Goal: Check status: Check status

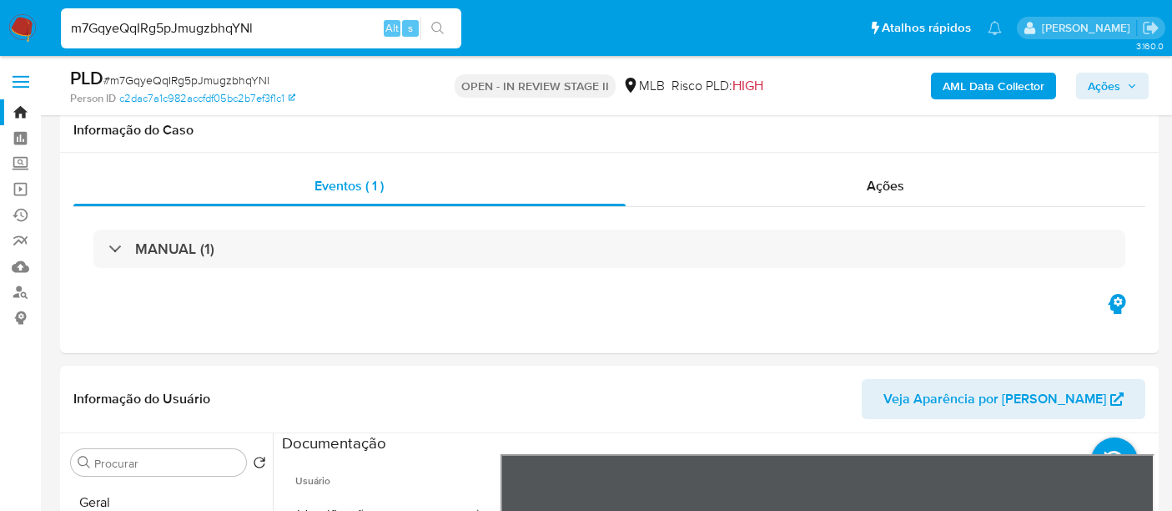
select select "10"
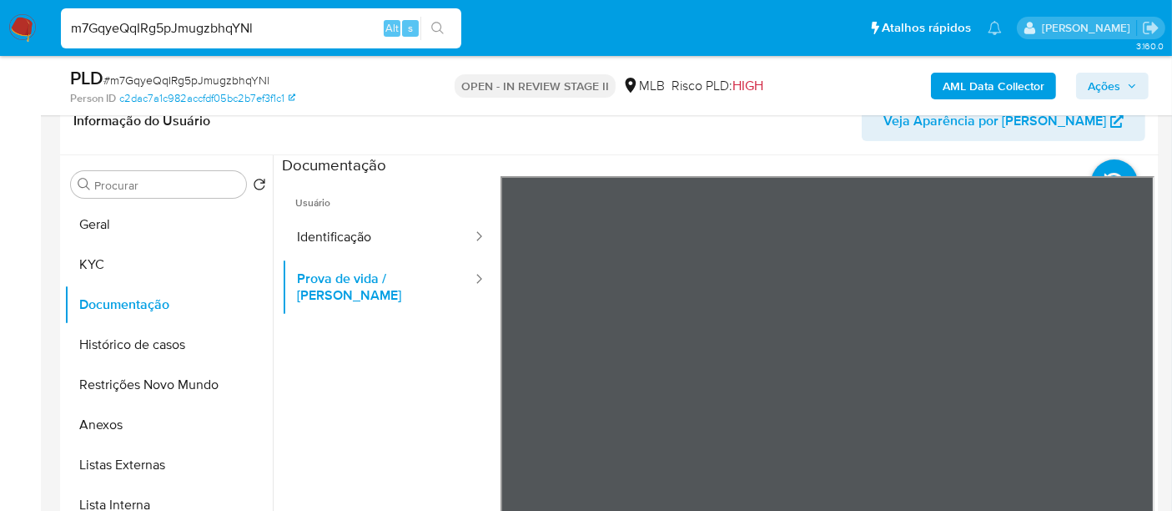
click at [0, 48] on nav "Pausado Ver notificaciones m7GqyeQqIRg5pJmugzbhqYNl Alt s Atalhos rápidos Presi…" at bounding box center [586, 28] width 1172 height 56
type input "RImDZ8Jr52O1vu62KyAnT7vv"
click at [436, 23] on icon "search-icon" at bounding box center [437, 28] width 13 height 13
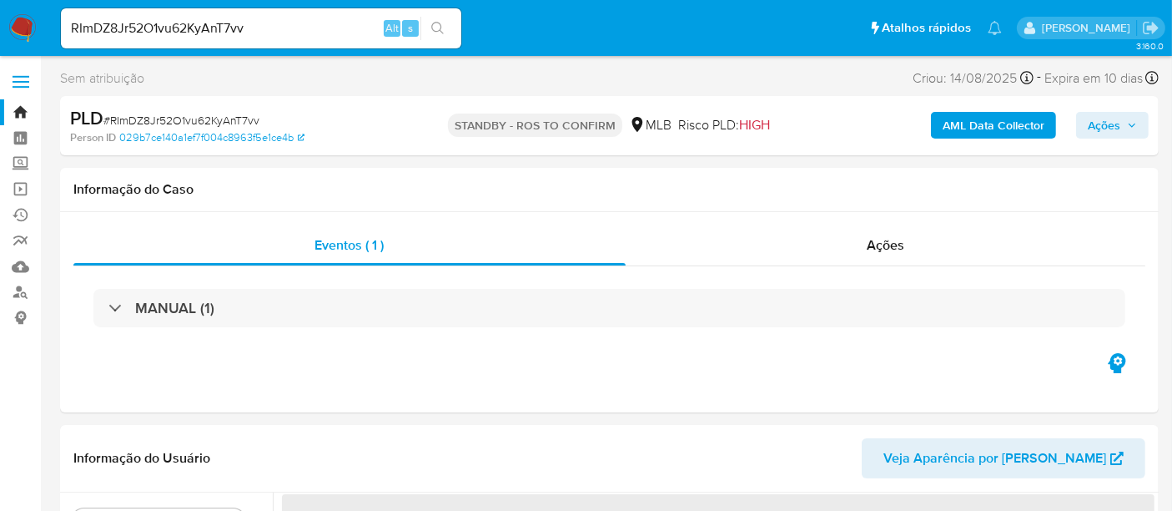
select select "10"
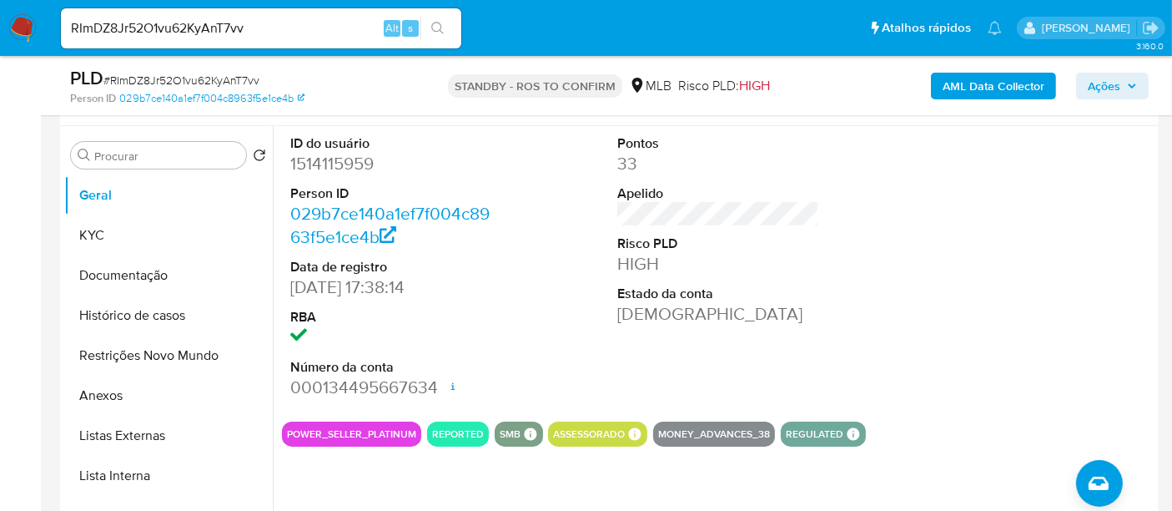
scroll to position [278, 0]
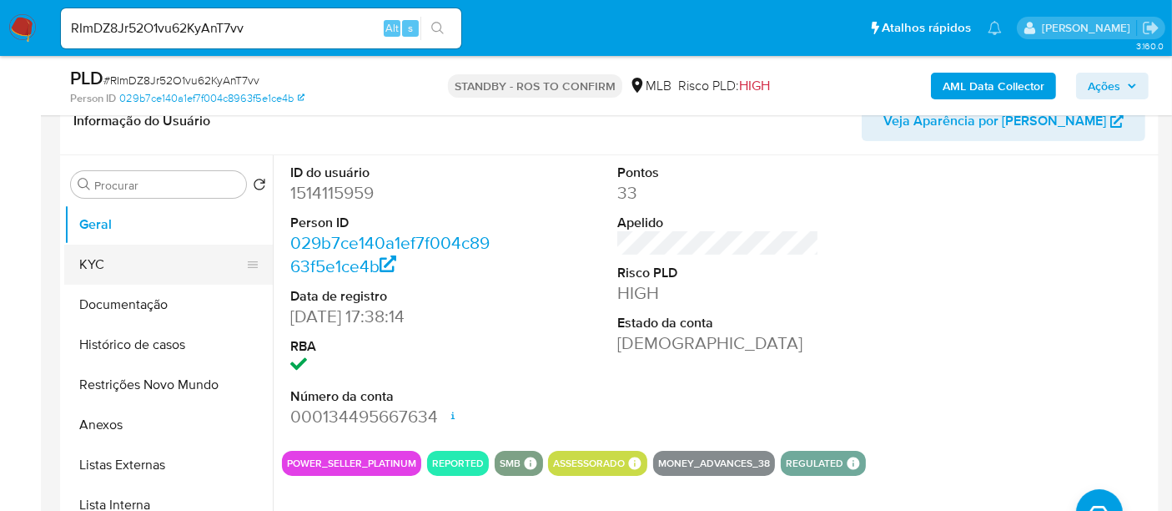
click at [93, 270] on button "KYC" at bounding box center [161, 264] width 195 height 40
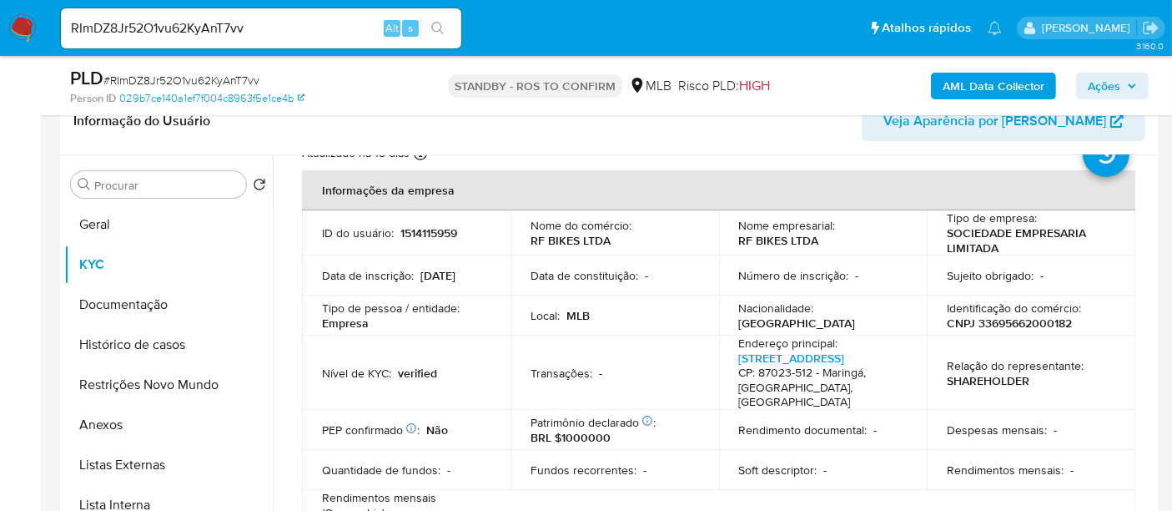
scroll to position [93, 0]
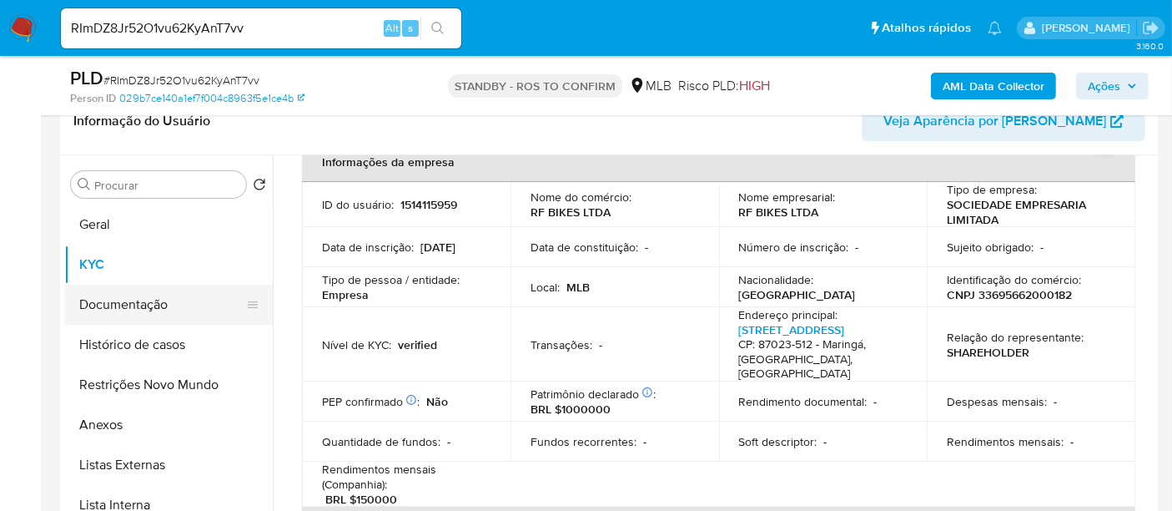
click at [113, 304] on button "Documentação" at bounding box center [161, 305] width 195 height 40
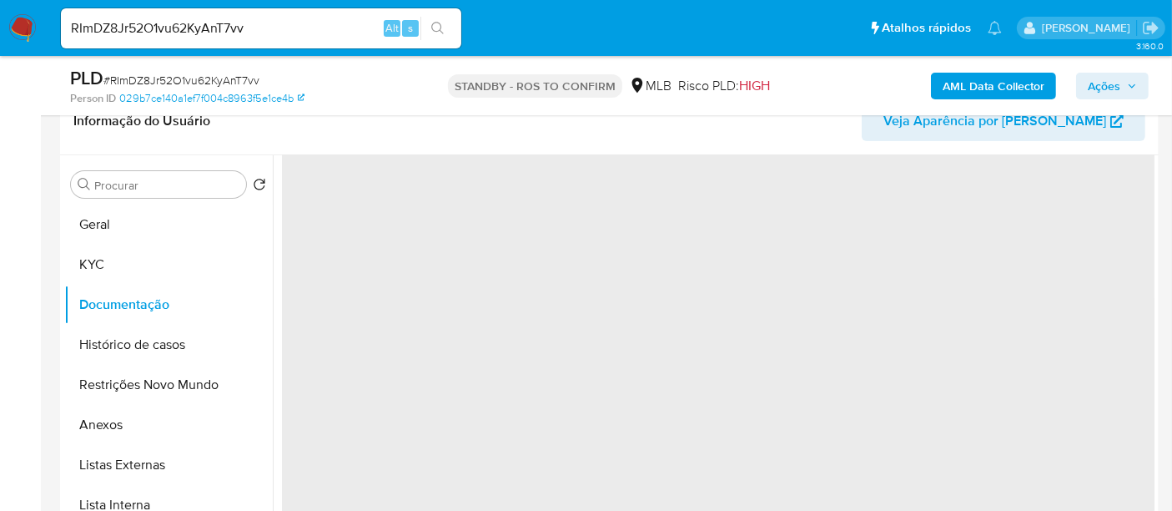
scroll to position [0, 0]
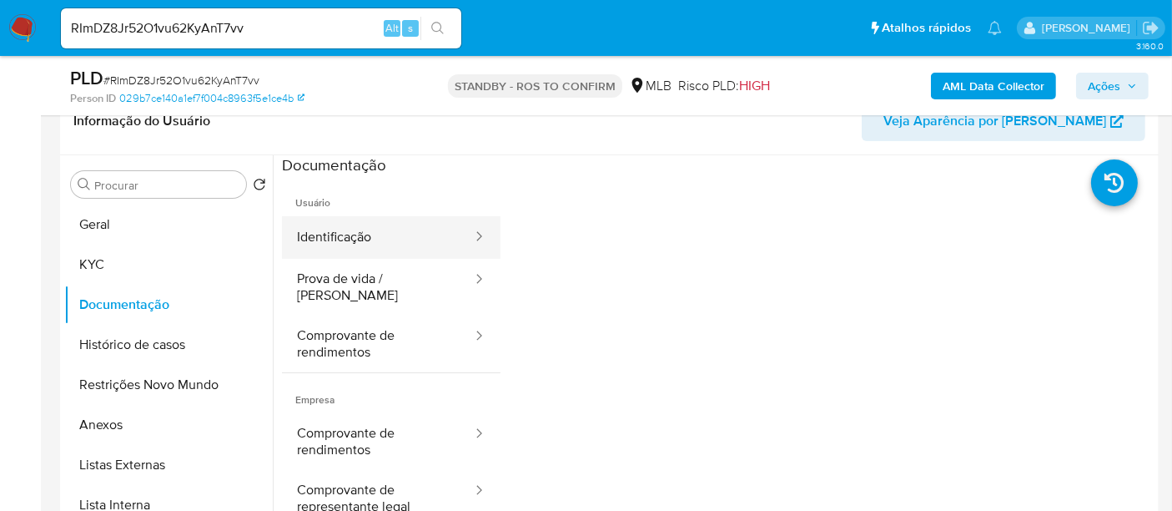
click at [378, 224] on button "Identificação" at bounding box center [378, 237] width 192 height 43
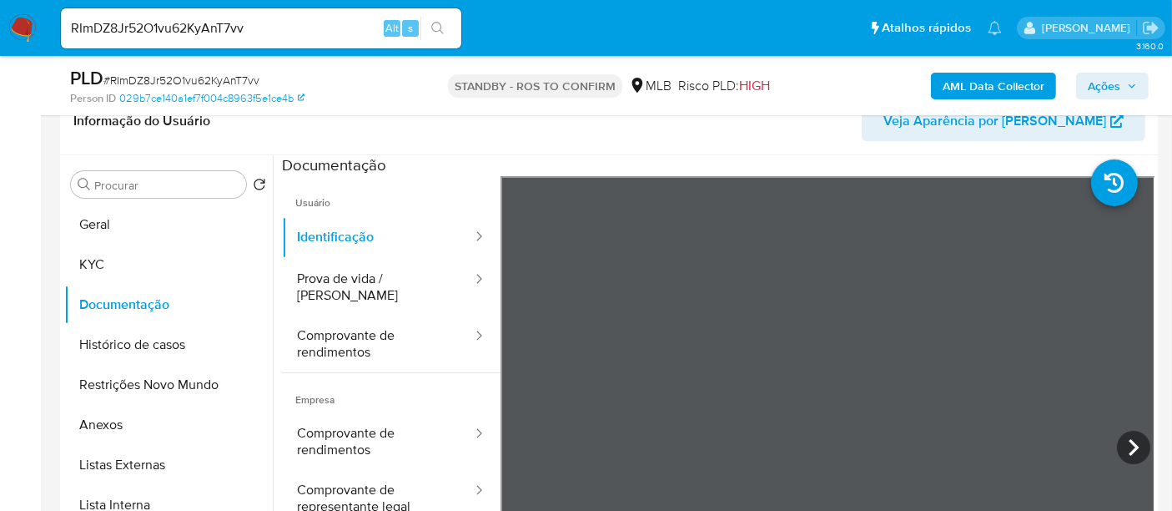
scroll to position [393, 0]
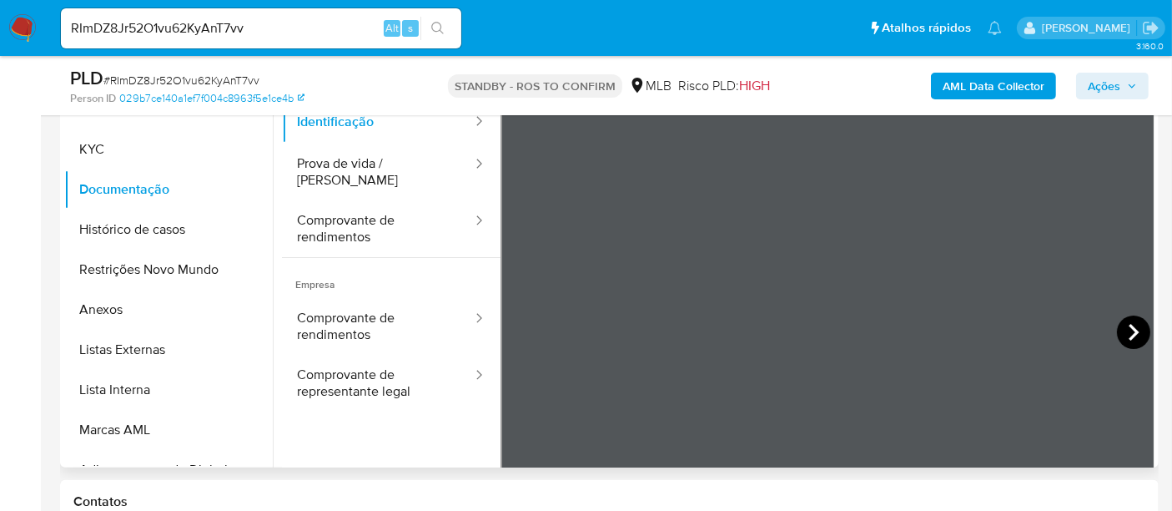
click at [1121, 326] on icon at bounding box center [1133, 331] width 33 height 33
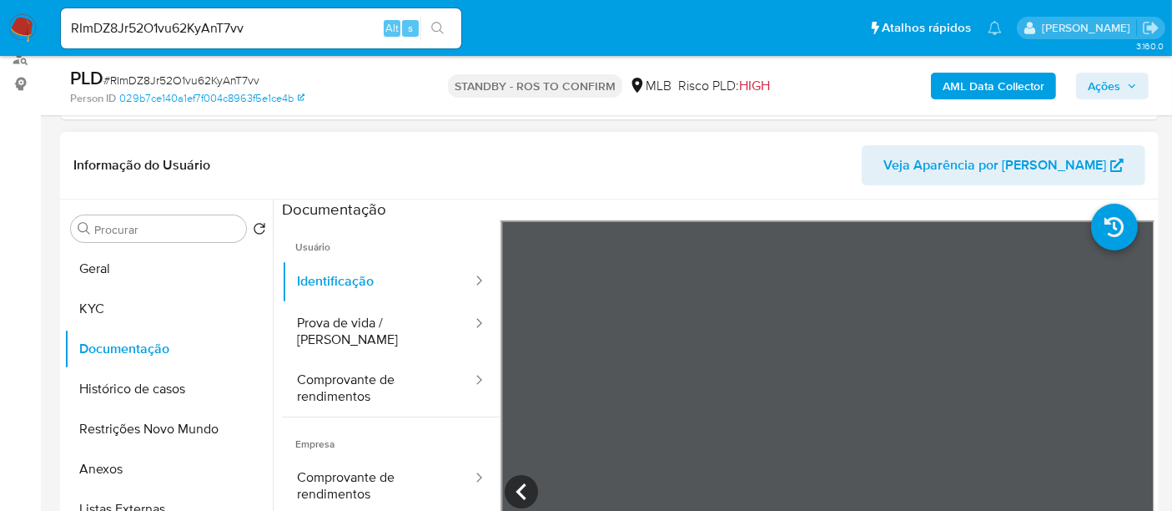
scroll to position [207, 0]
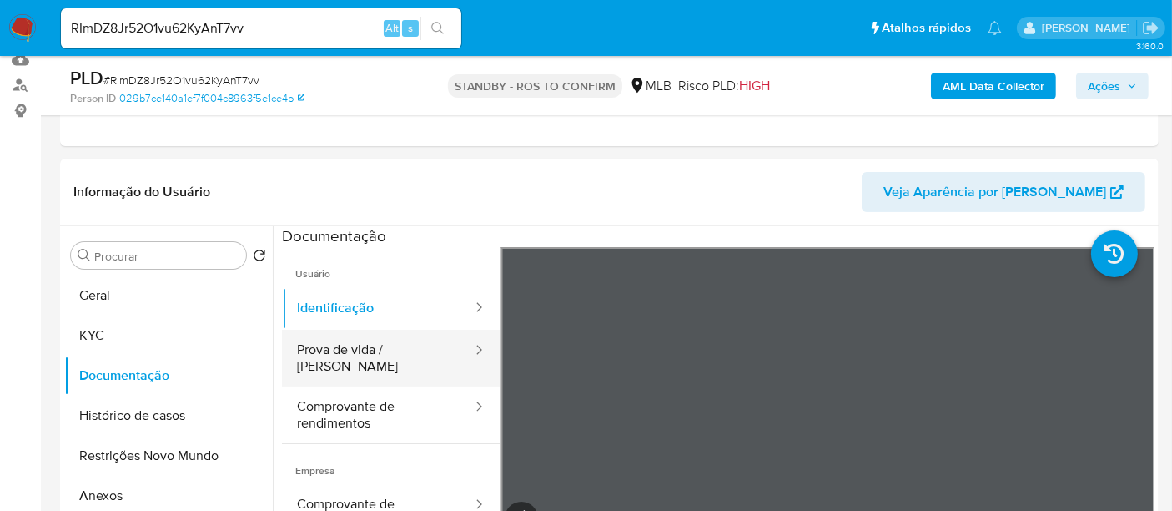
click at [340, 357] on button "Prova de vida / [PERSON_NAME]" at bounding box center [378, 358] width 192 height 57
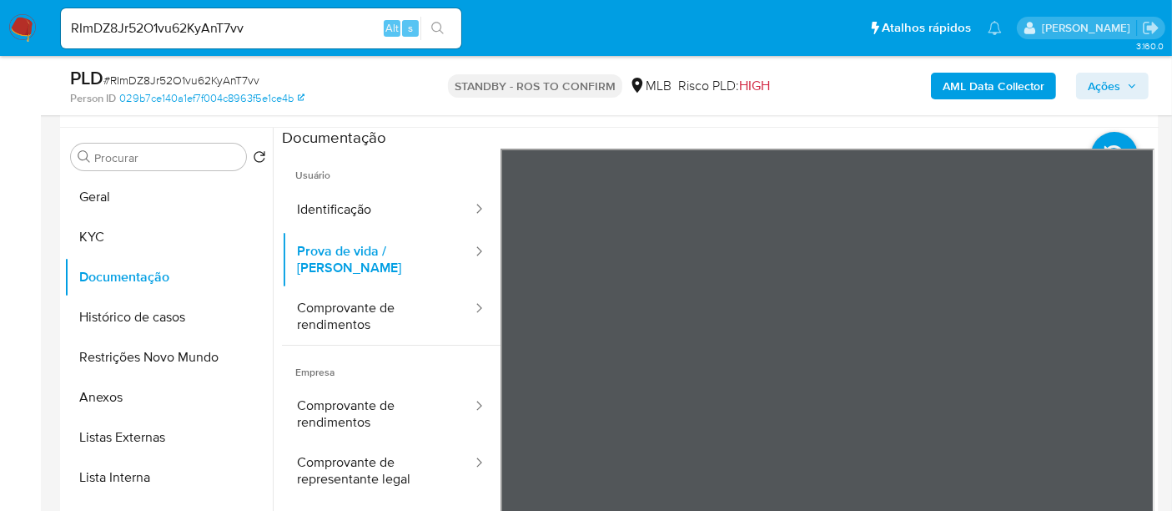
scroll to position [429, 0]
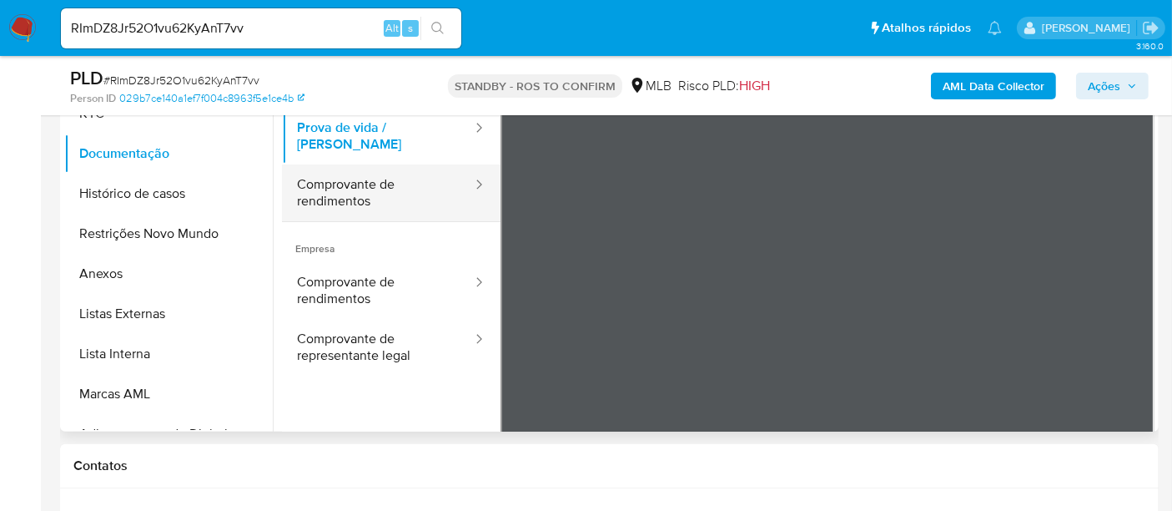
click at [322, 182] on button "Comprovante de rendimentos" at bounding box center [378, 192] width 192 height 57
